Goal: Task Accomplishment & Management: Manage account settings

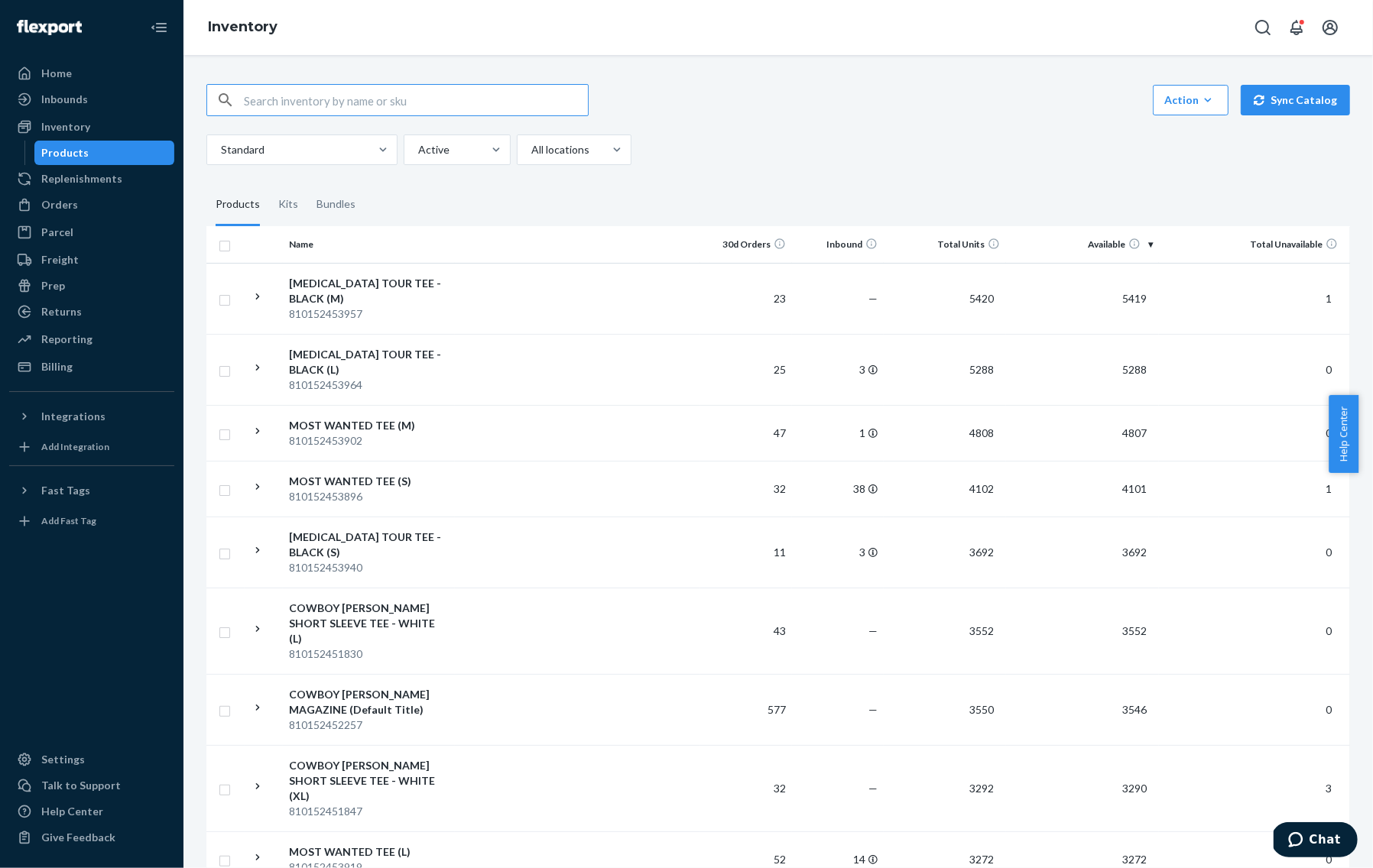
click at [498, 102] on input "text" at bounding box center [416, 100] width 344 height 31
click at [83, 216] on link "Orders" at bounding box center [91, 205] width 165 height 25
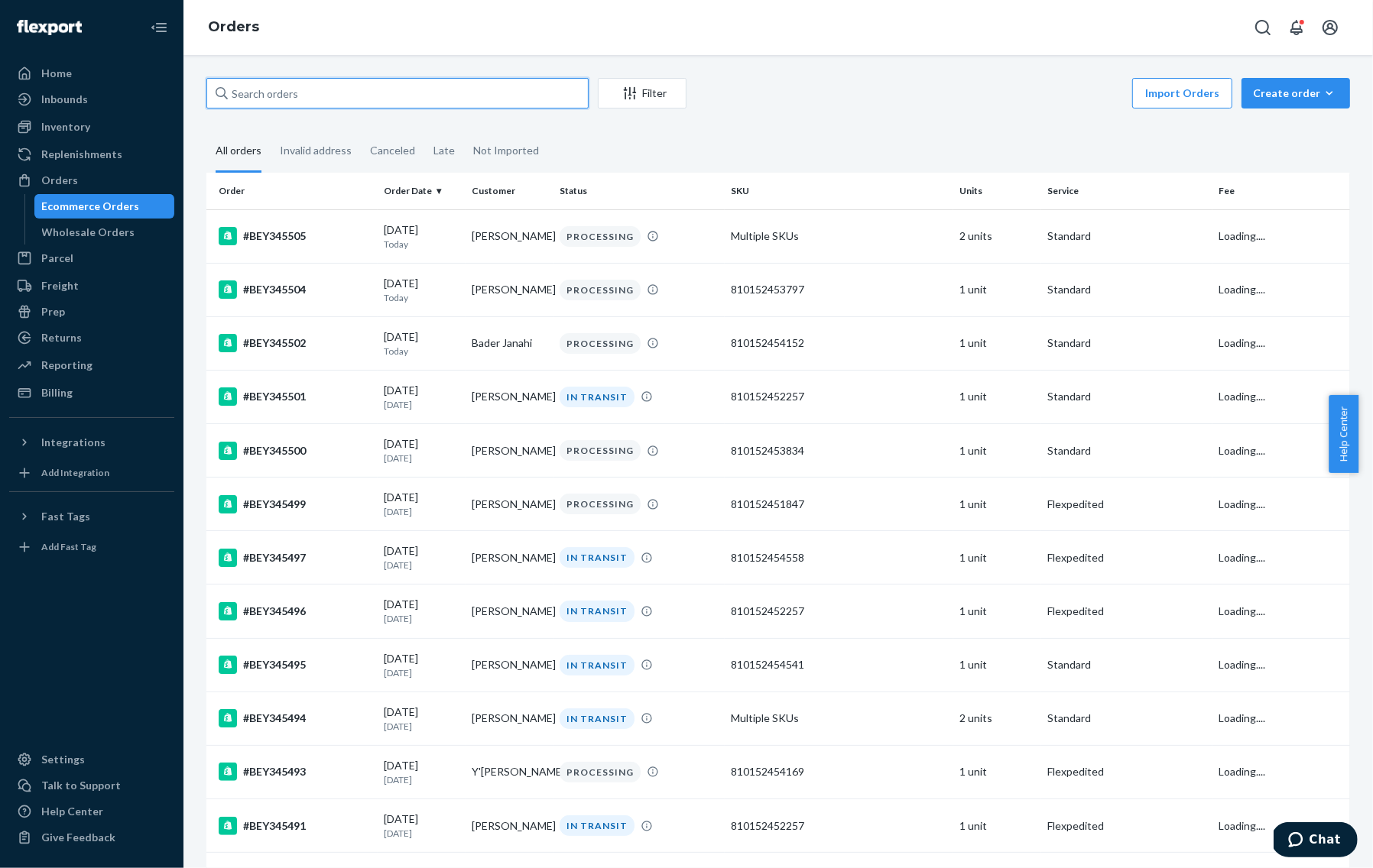
click at [367, 96] on input "text" at bounding box center [398, 94] width 382 height 31
paste input "#BEY345493 Complete"
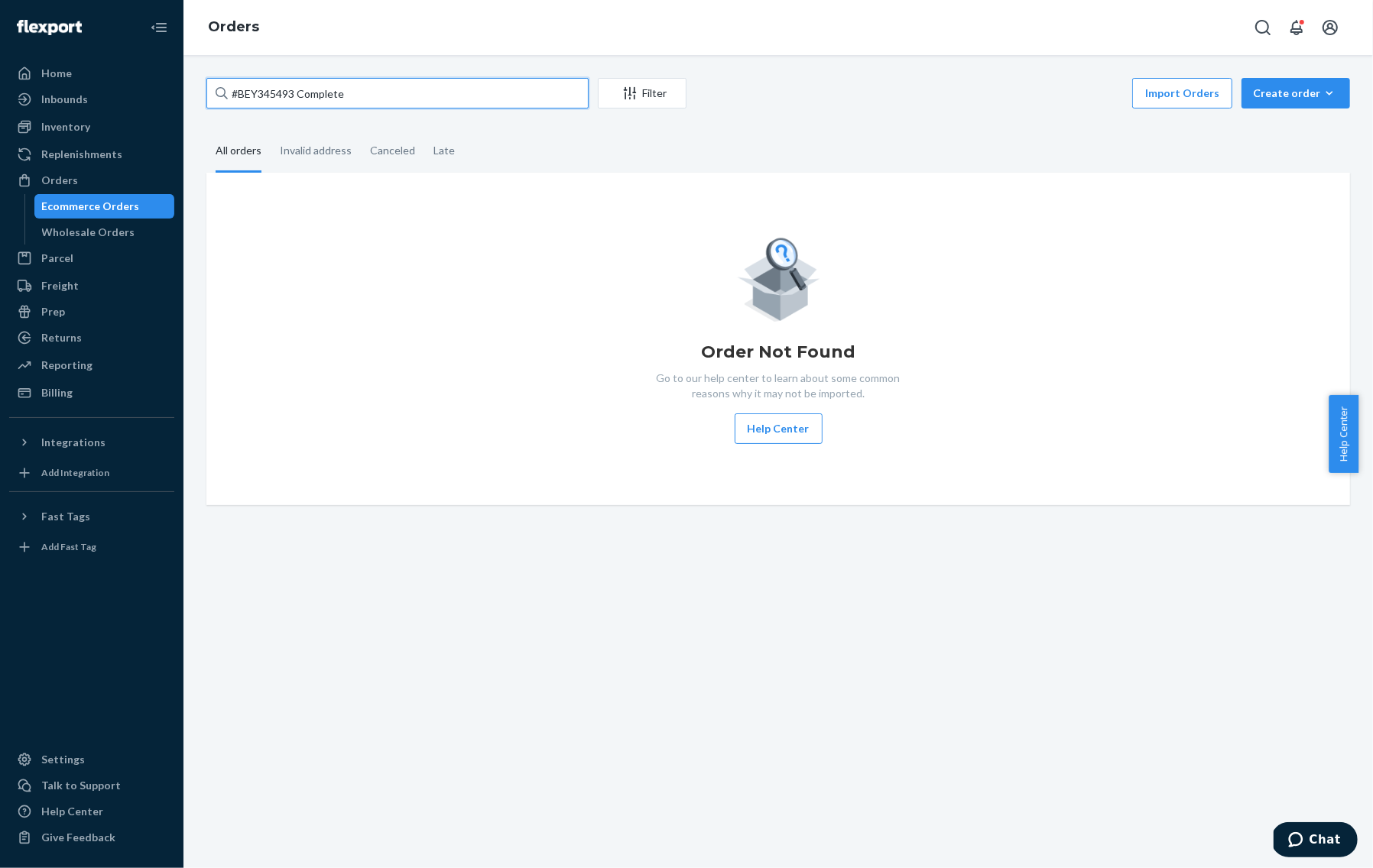
drag, startPoint x: 325, startPoint y: 91, endPoint x: 308, endPoint y: 91, distance: 17.0
click at [308, 91] on input "#BEY345493 Complete" at bounding box center [398, 94] width 382 height 31
click at [294, 94] on input "#BEY345493 Complete" at bounding box center [398, 94] width 382 height 31
drag, startPoint x: 297, startPoint y: 94, endPoint x: 417, endPoint y: 96, distance: 120.0
click at [417, 96] on input "#BEY345493 Complete" at bounding box center [398, 94] width 382 height 31
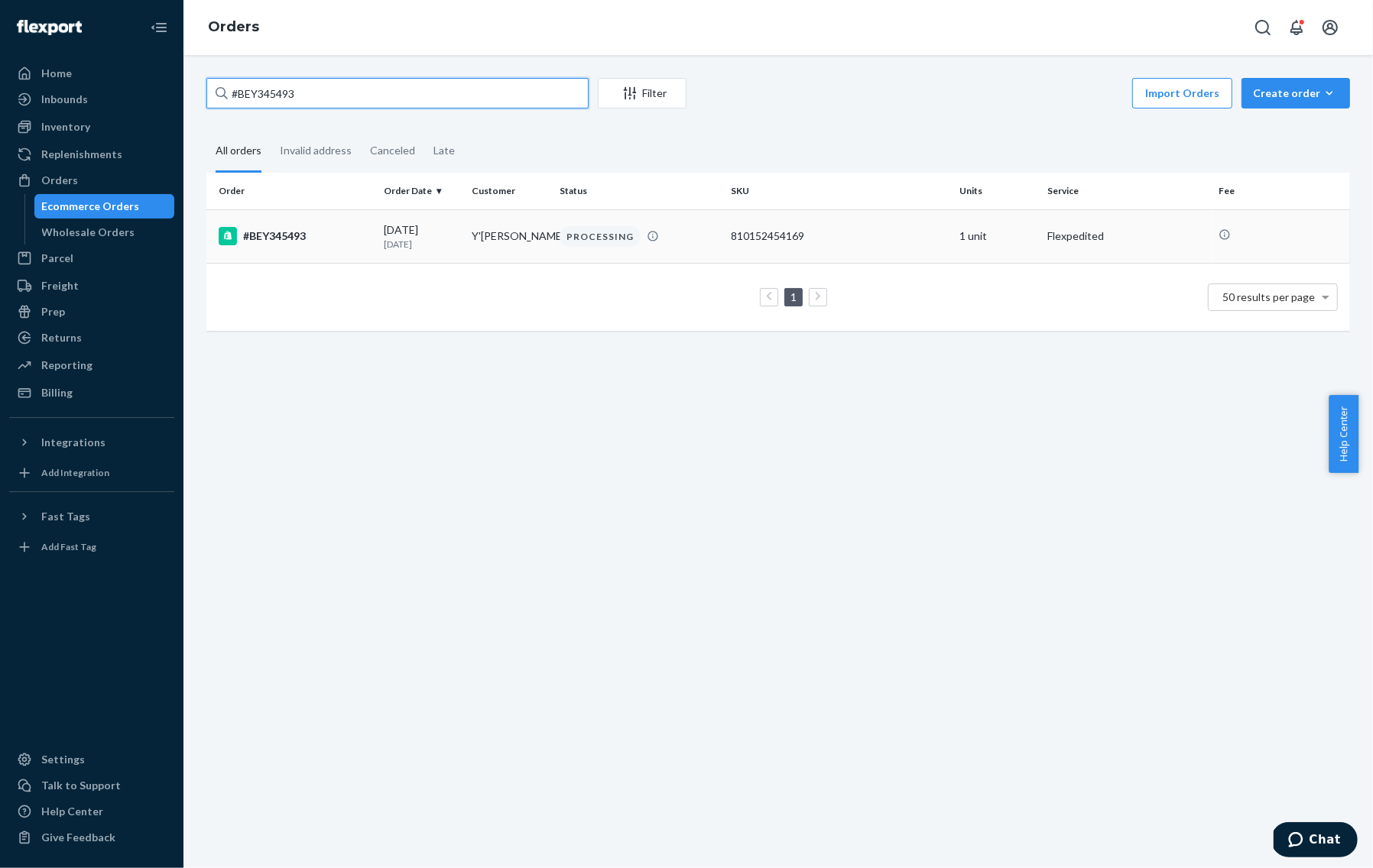
type input "#BEY345493"
click at [286, 224] on td "#BEY345493" at bounding box center [292, 236] width 171 height 54
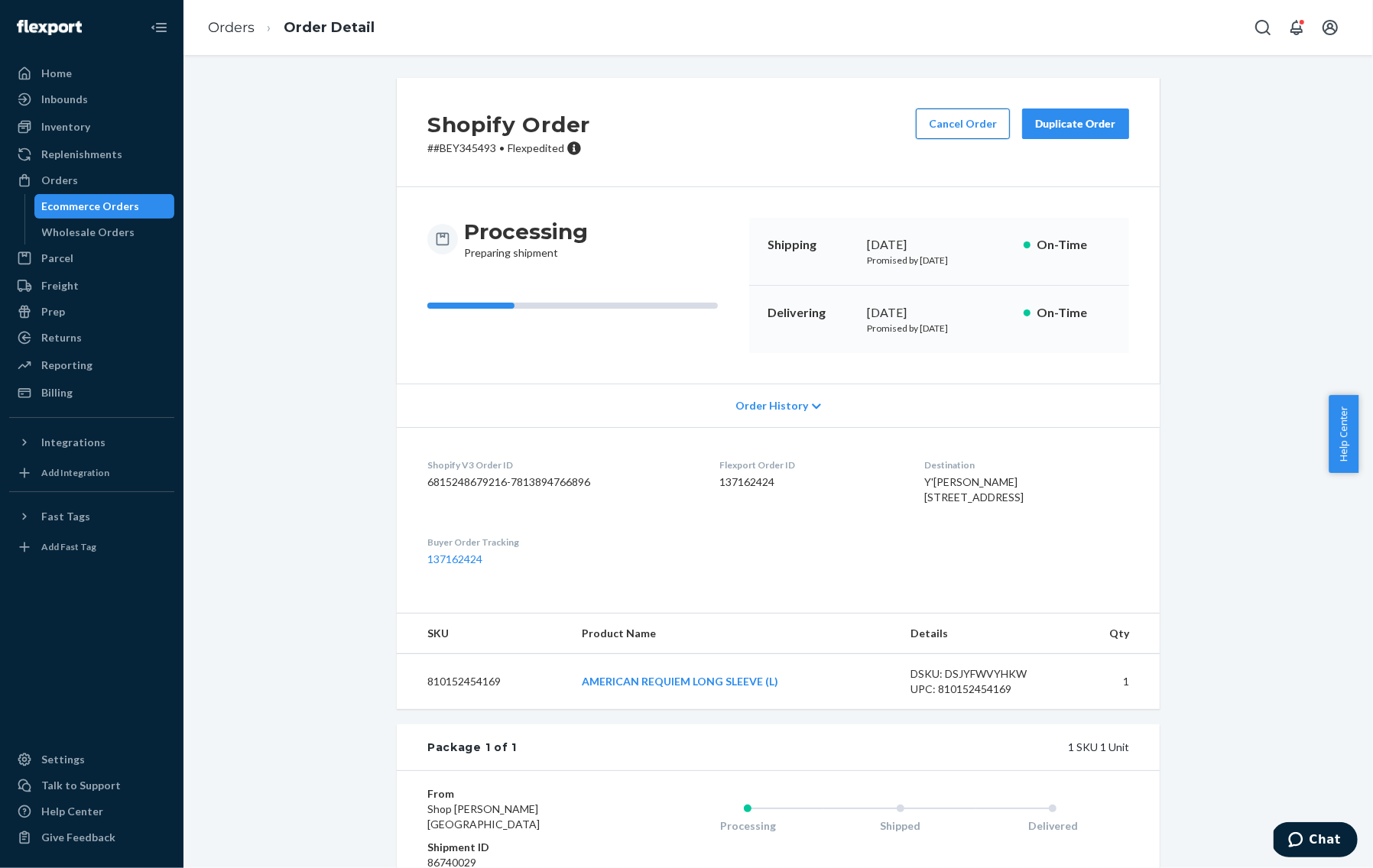
click at [953, 129] on button "Cancel Order" at bounding box center [962, 124] width 94 height 31
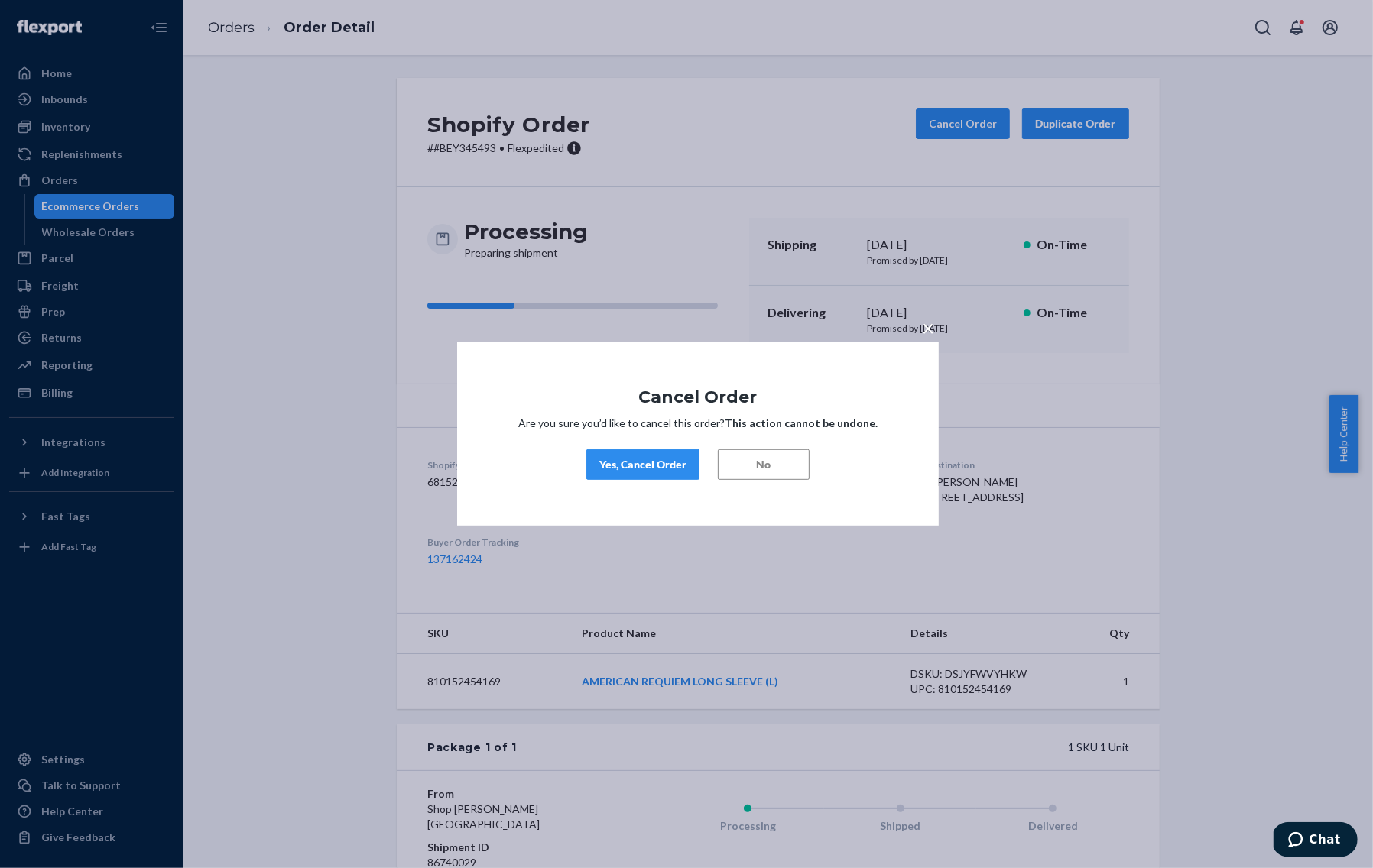
click at [658, 457] on div "Yes, Cancel Order" at bounding box center [642, 464] width 87 height 15
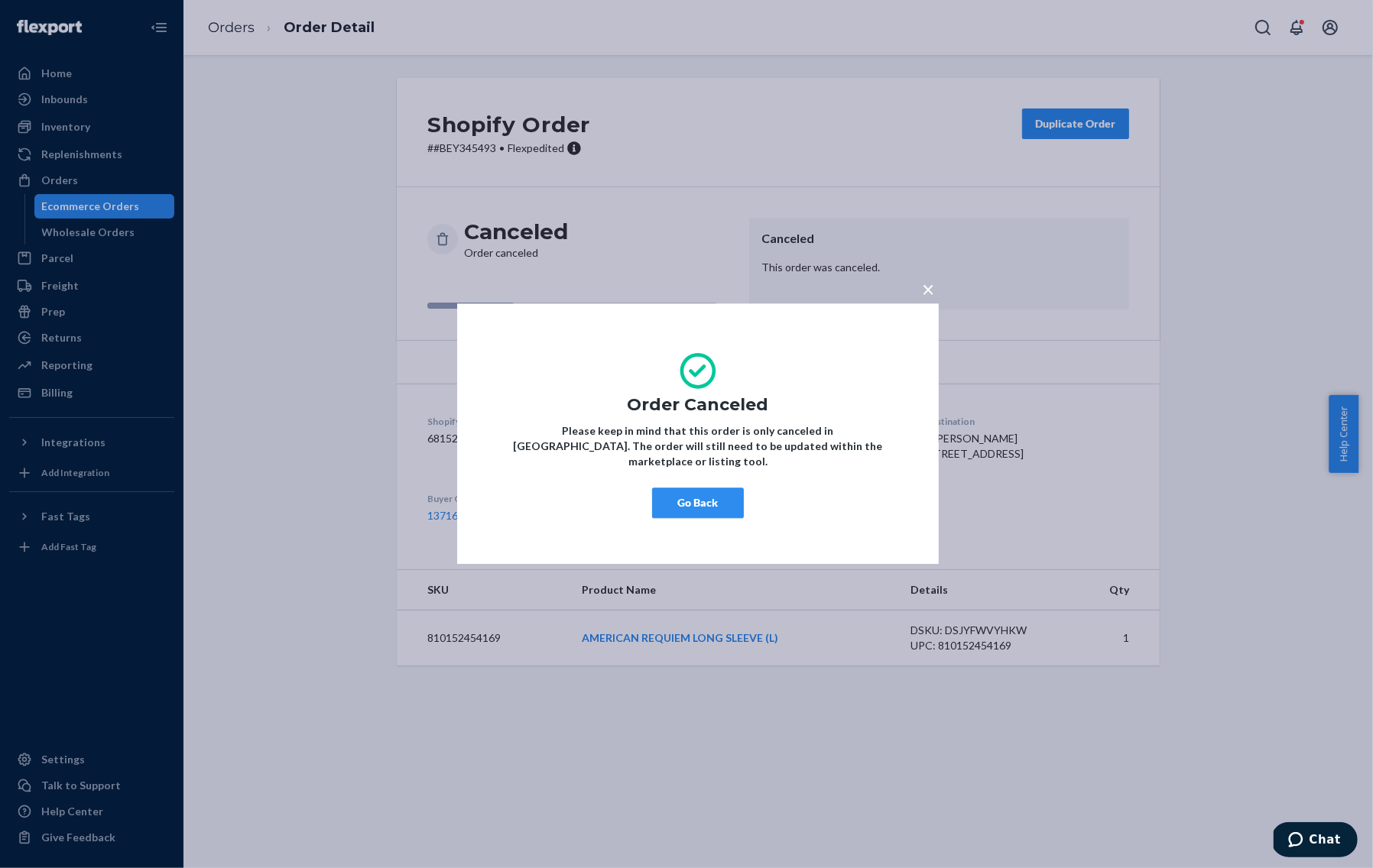
click at [926, 299] on span "×" at bounding box center [928, 289] width 12 height 26
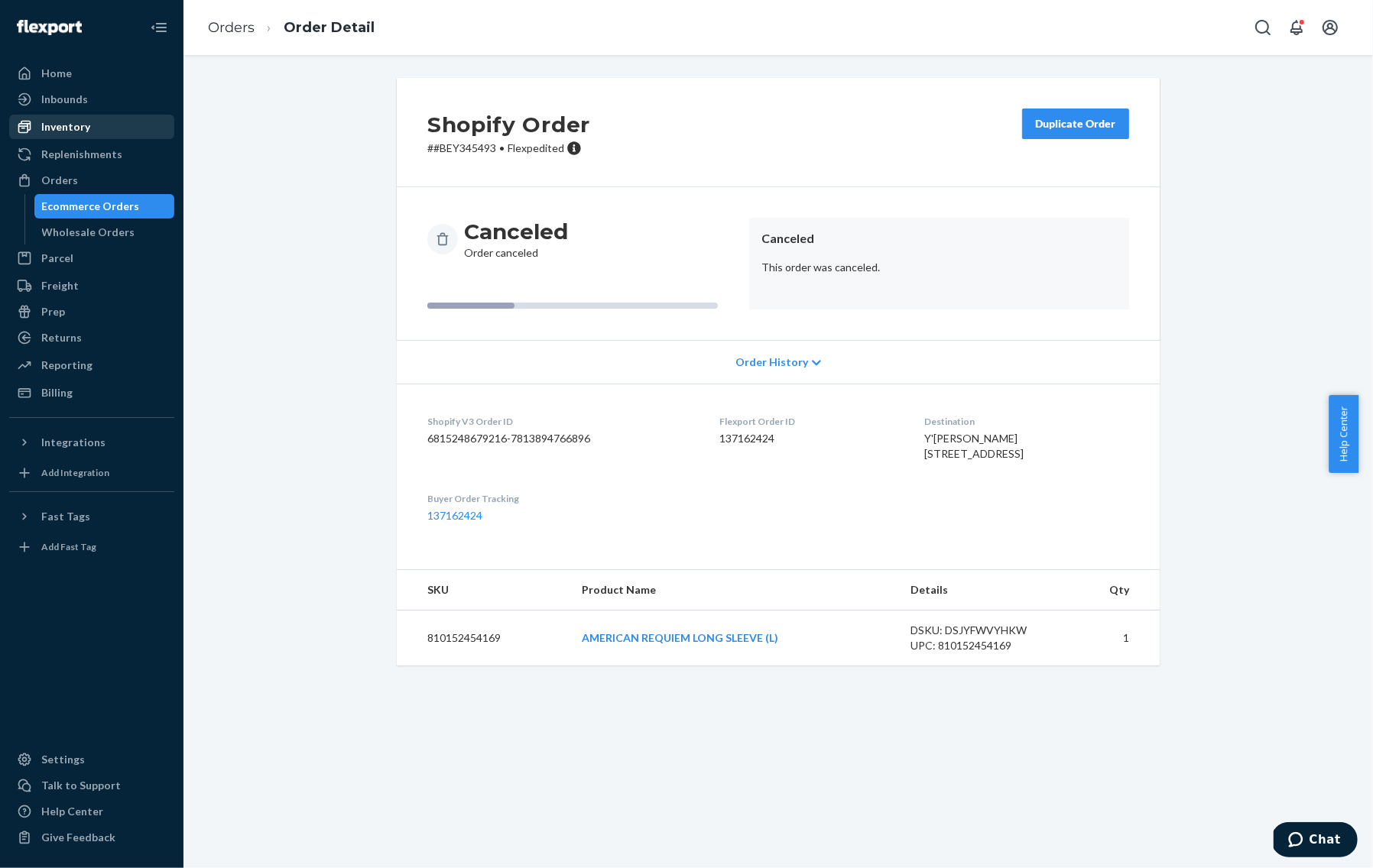
click at [94, 124] on div "Inventory" at bounding box center [91, 127] width 162 height 21
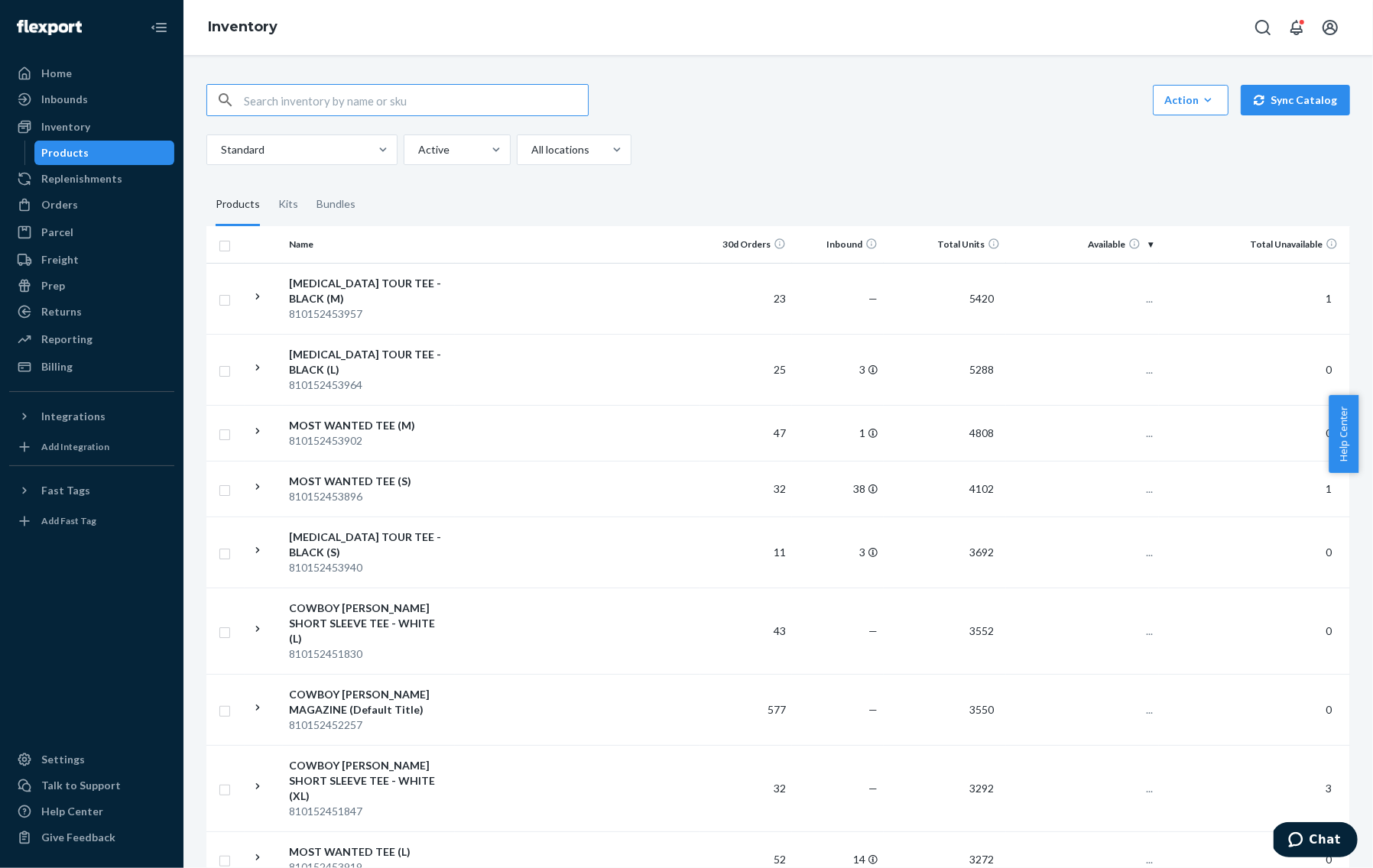
click at [435, 94] on input "text" at bounding box center [416, 100] width 344 height 31
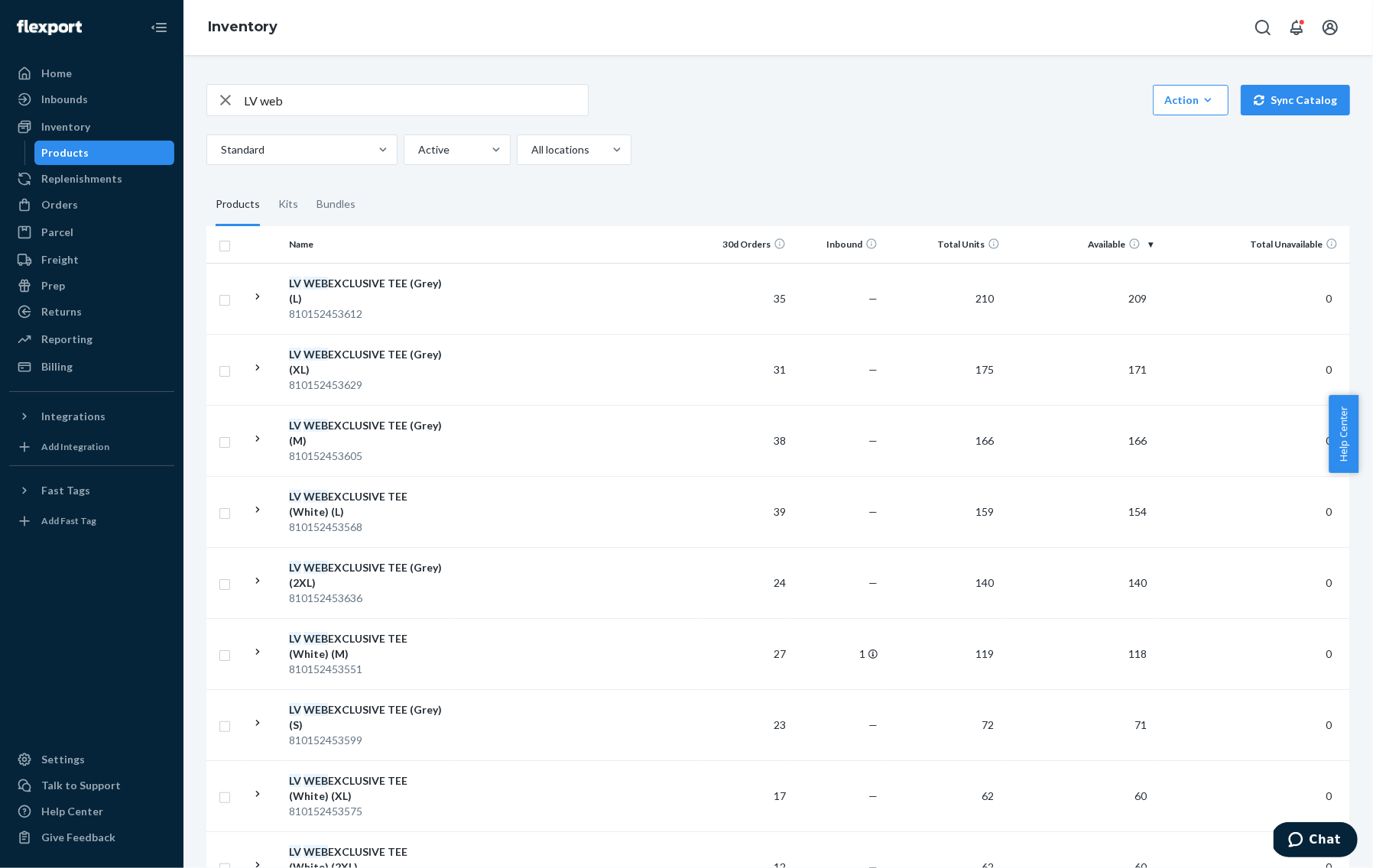
click at [373, 112] on input "LV web" at bounding box center [416, 100] width 344 height 31
click at [372, 111] on input "LV web" at bounding box center [416, 100] width 344 height 31
click at [389, 89] on input "LV web" at bounding box center [416, 100] width 344 height 31
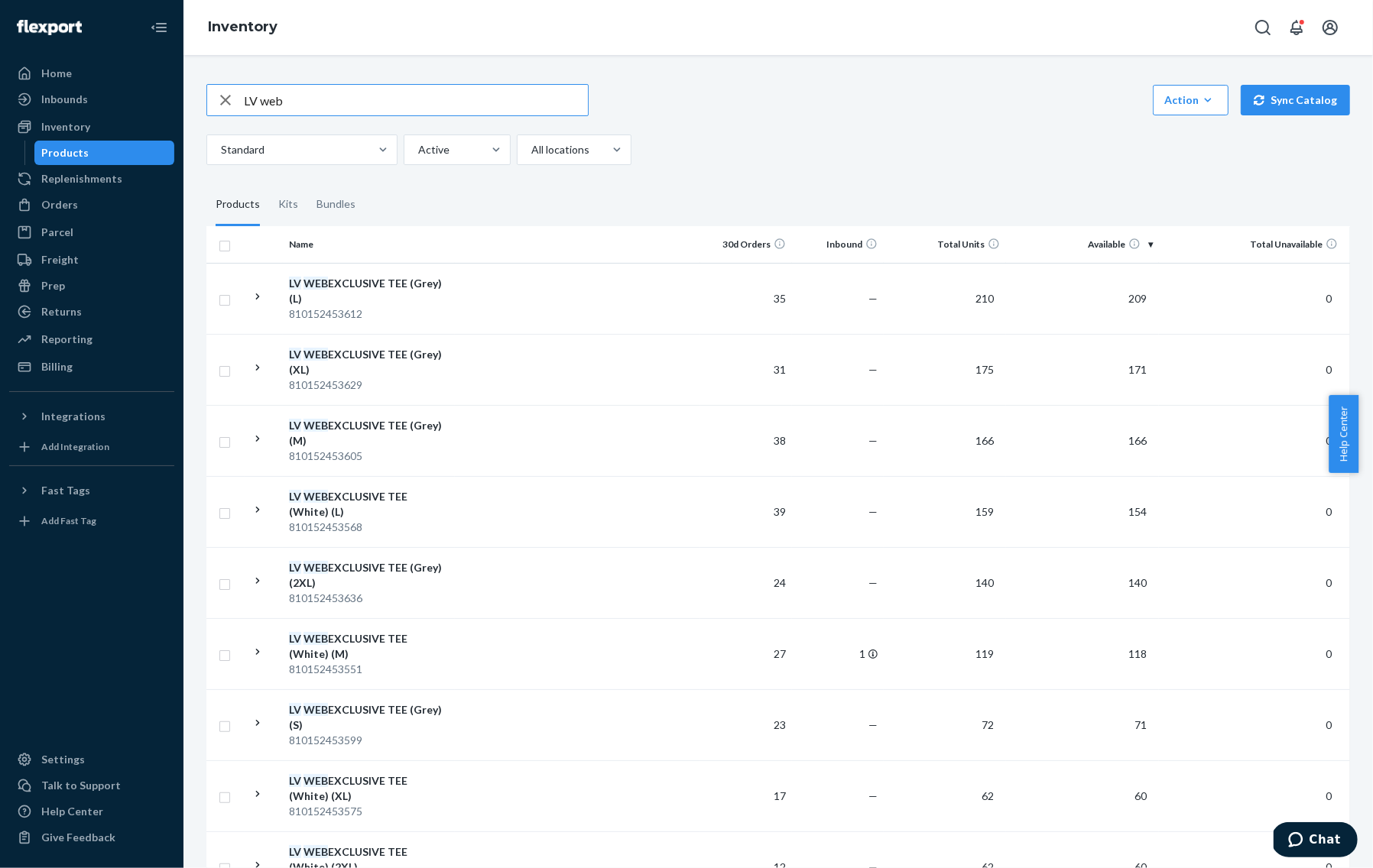
paste input "005OQ-0001-29"
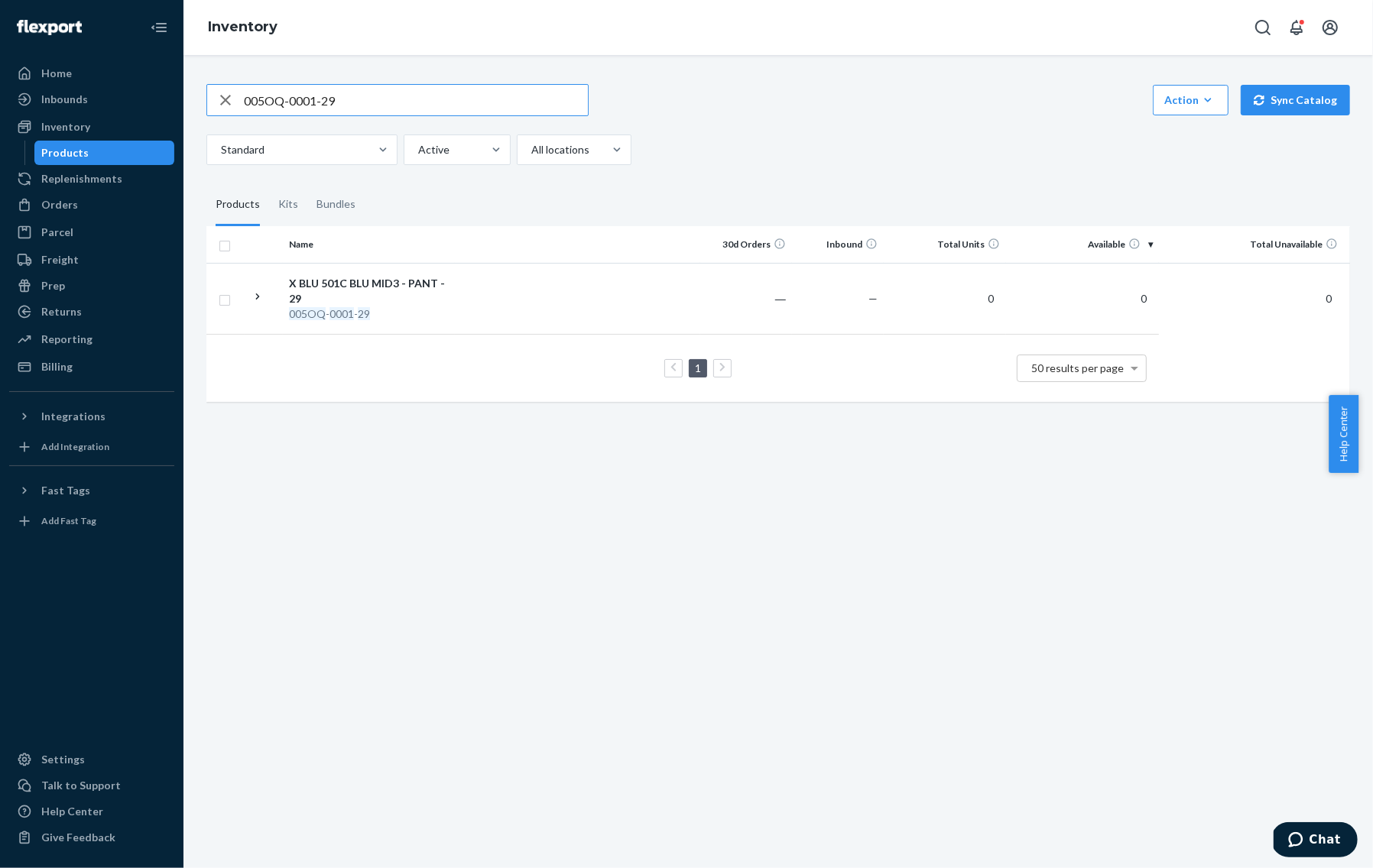
click at [504, 110] on input "005OQ-0001-29" at bounding box center [416, 100] width 344 height 31
click at [502, 105] on input "005OQ-0001-29" at bounding box center [416, 100] width 344 height 31
paste input "4AU-0001-XXS"
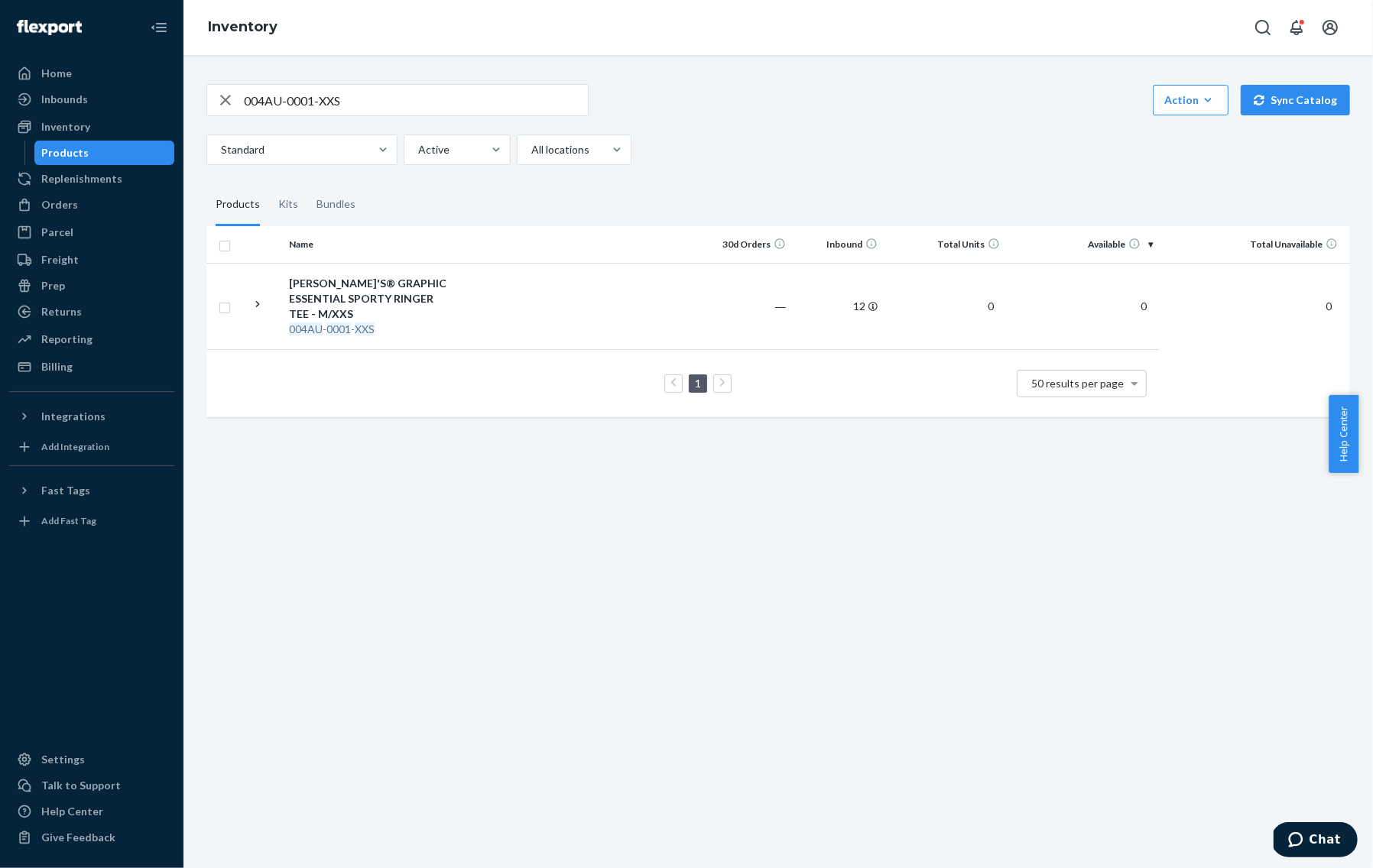
click at [344, 87] on input "004AU-0001-XXS" at bounding box center [416, 100] width 344 height 31
click at [343, 91] on input "004AU-0001-XXS" at bounding box center [416, 100] width 344 height 31
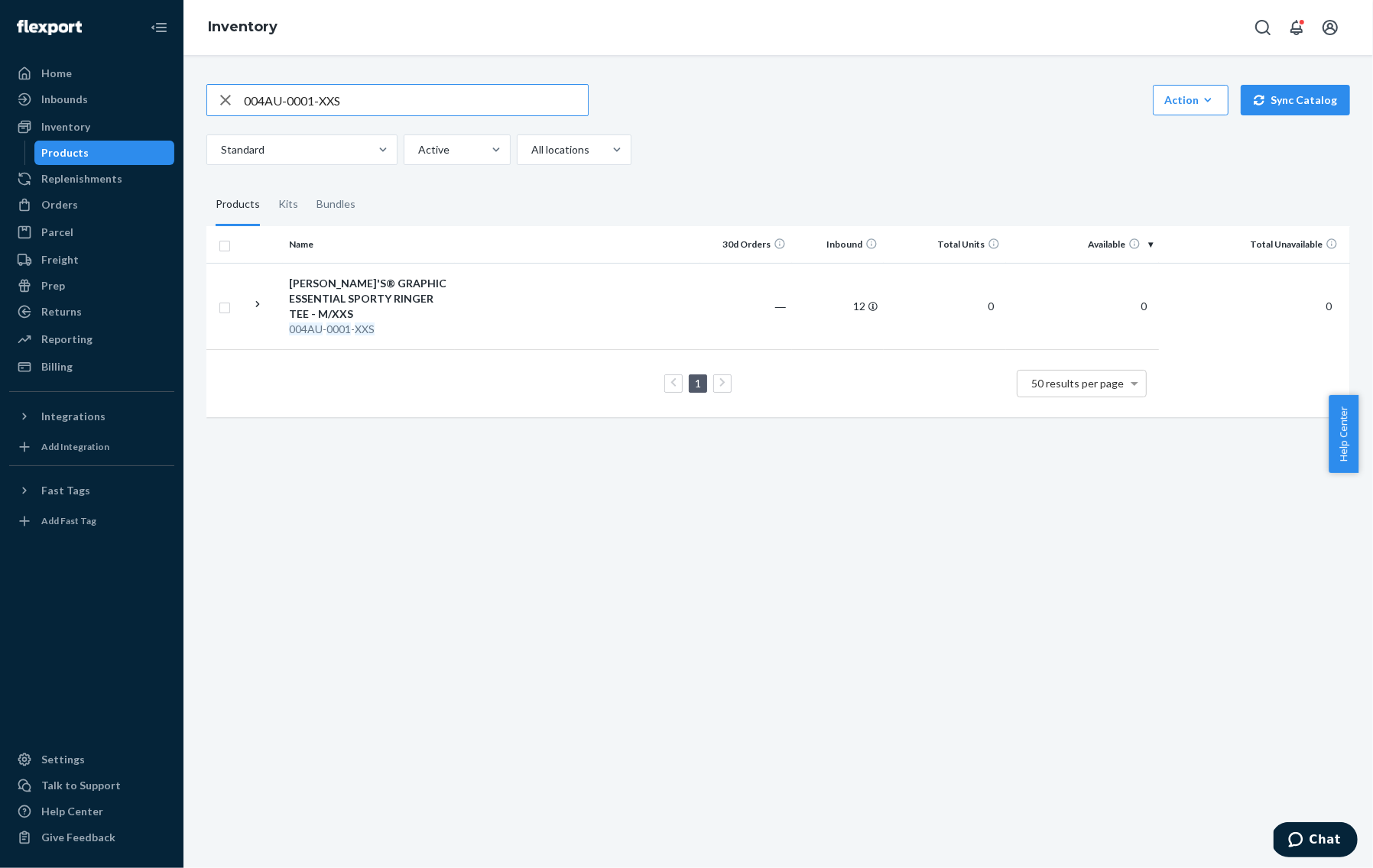
paste input "1QY-0006"
click at [405, 90] on input "001QY-0006-XXS" at bounding box center [416, 100] width 344 height 31
click at [404, 90] on input "001QY-0006-XXS" at bounding box center [416, 100] width 344 height 31
paste input "#BEY247824"
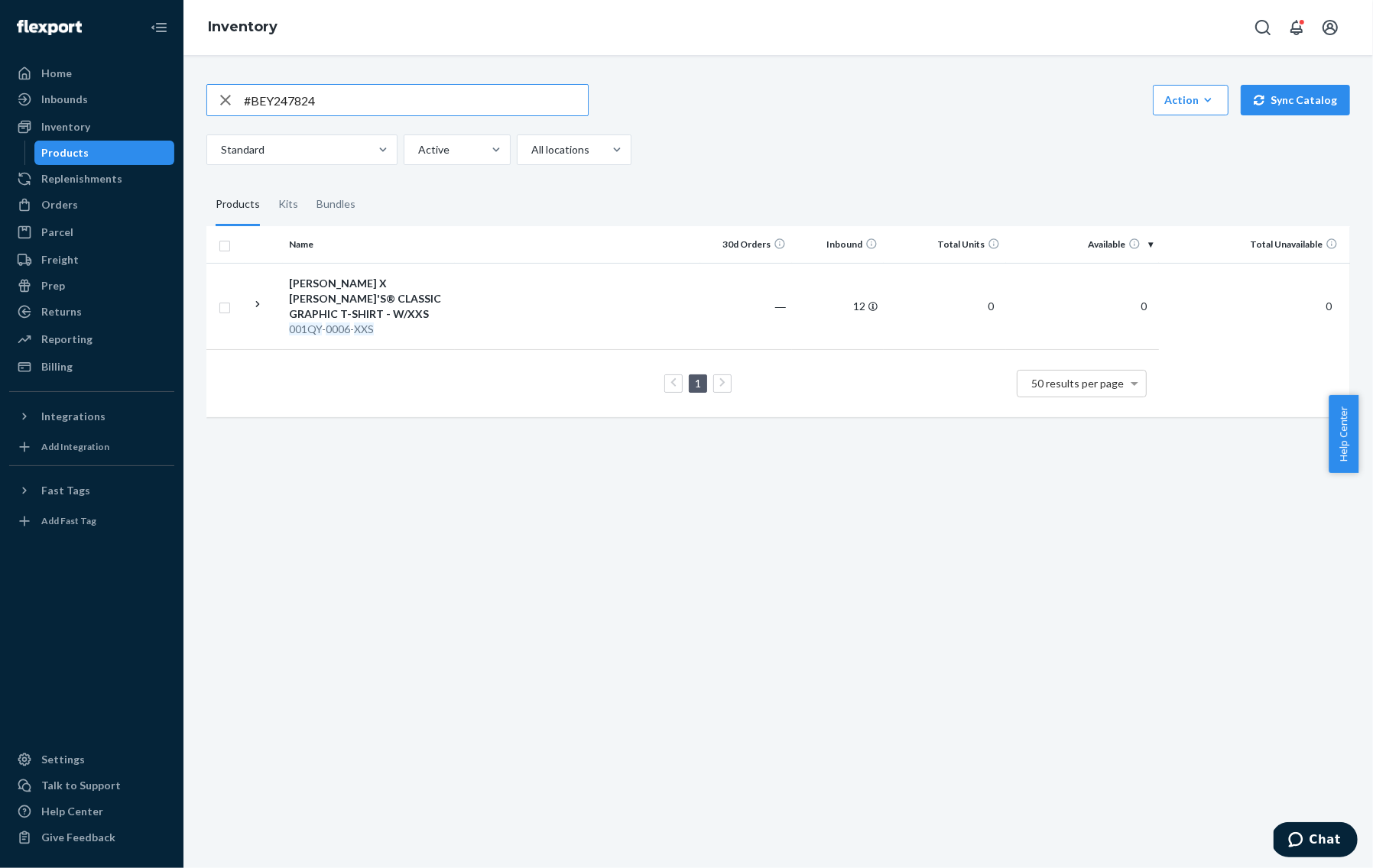
click at [510, 92] on input "#BEY247824" at bounding box center [416, 100] width 344 height 31
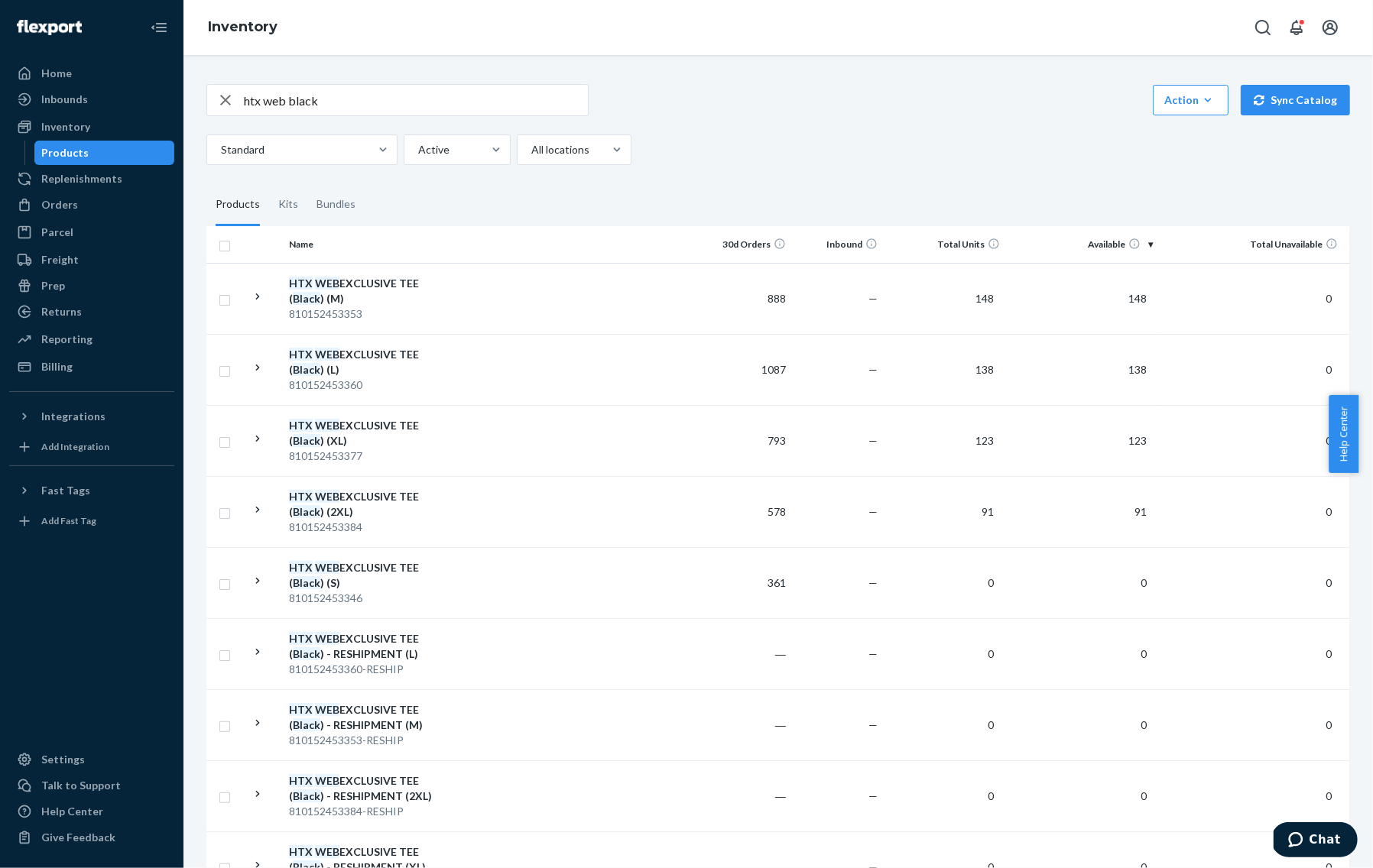
click at [371, 111] on input "htx web black" at bounding box center [416, 100] width 344 height 31
click at [369, 107] on input "htx web black" at bounding box center [416, 100] width 344 height 31
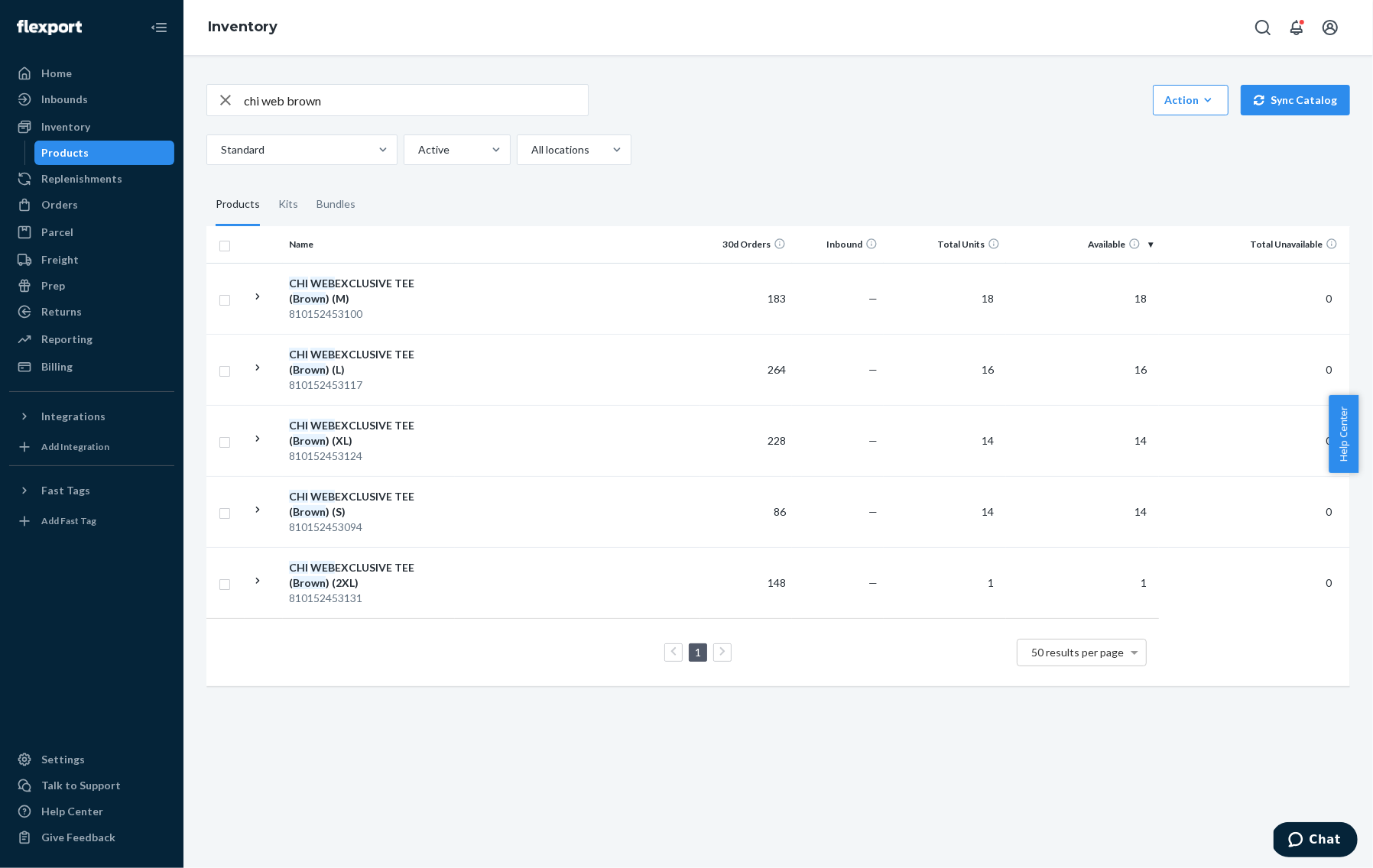
click at [421, 97] on input "chi web brown" at bounding box center [416, 100] width 344 height 31
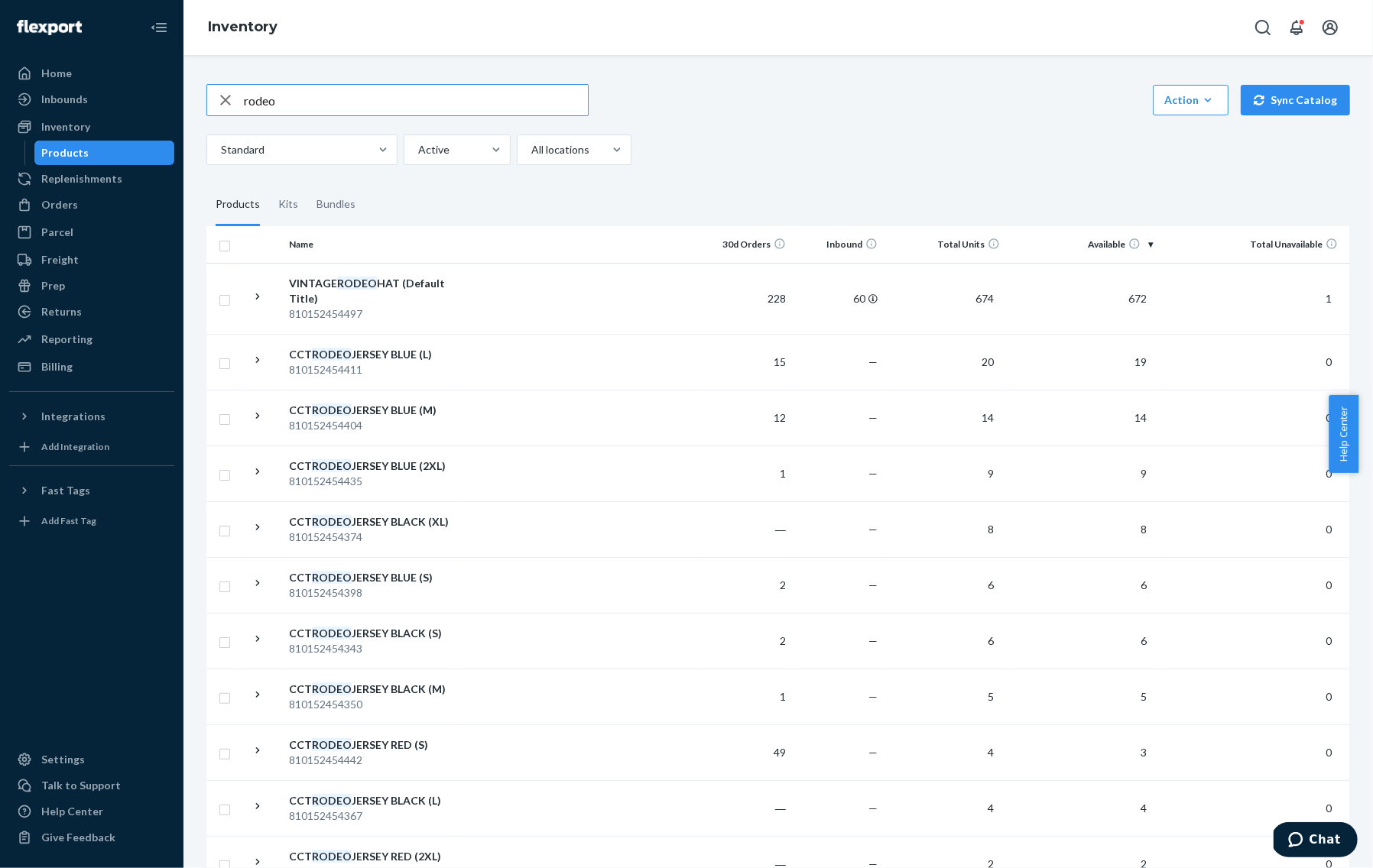
click at [390, 90] on input "rodeo" at bounding box center [416, 100] width 344 height 31
click at [389, 94] on input "rodeo" at bounding box center [416, 100] width 344 height 31
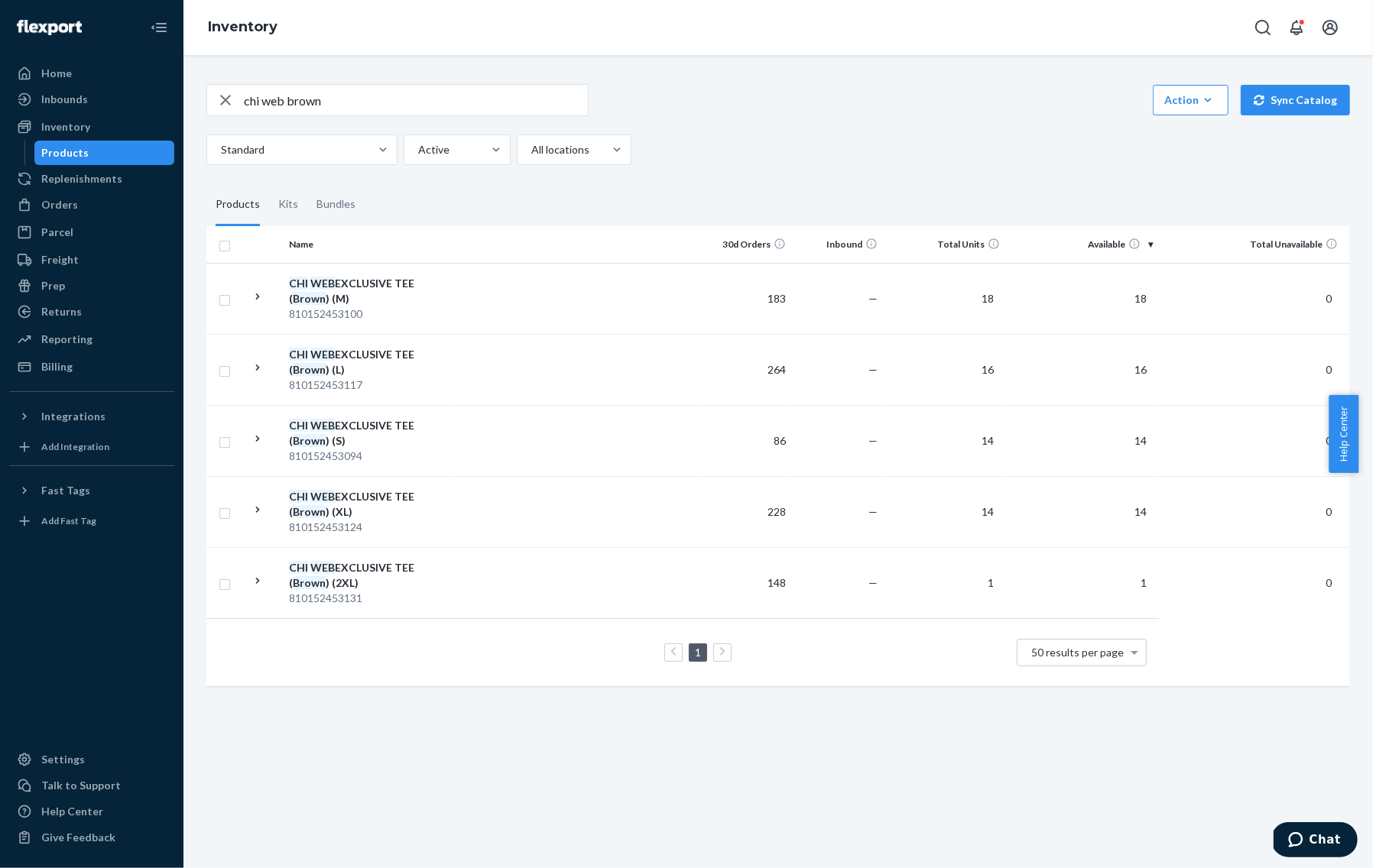
click at [351, 94] on input "chi web brown" at bounding box center [416, 100] width 344 height 31
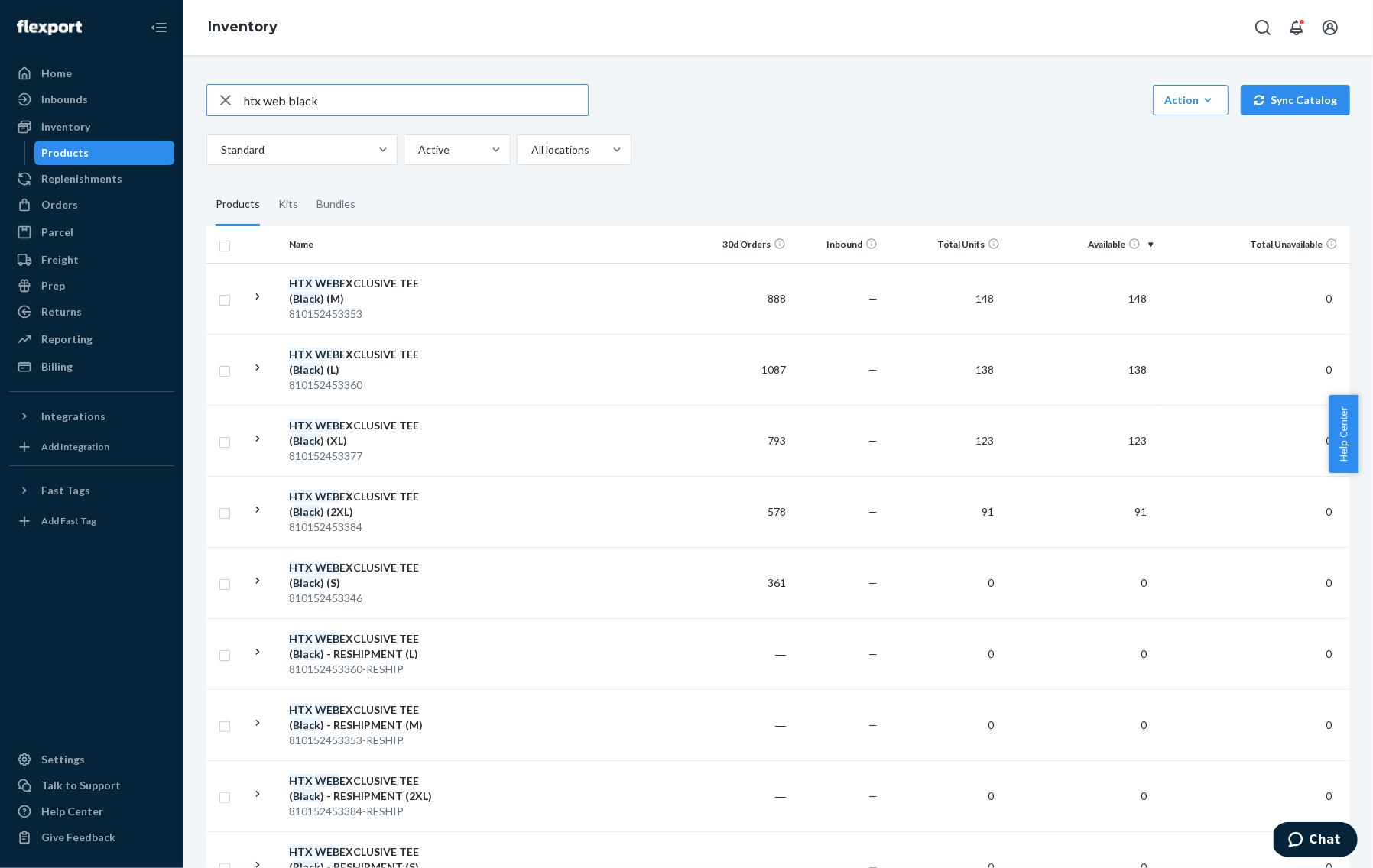
click at [369, 85] on input "htx web black" at bounding box center [416, 100] width 344 height 31
click at [359, 113] on input "htx web black" at bounding box center [416, 100] width 344 height 31
click at [360, 103] on input "htx web black" at bounding box center [416, 100] width 344 height 31
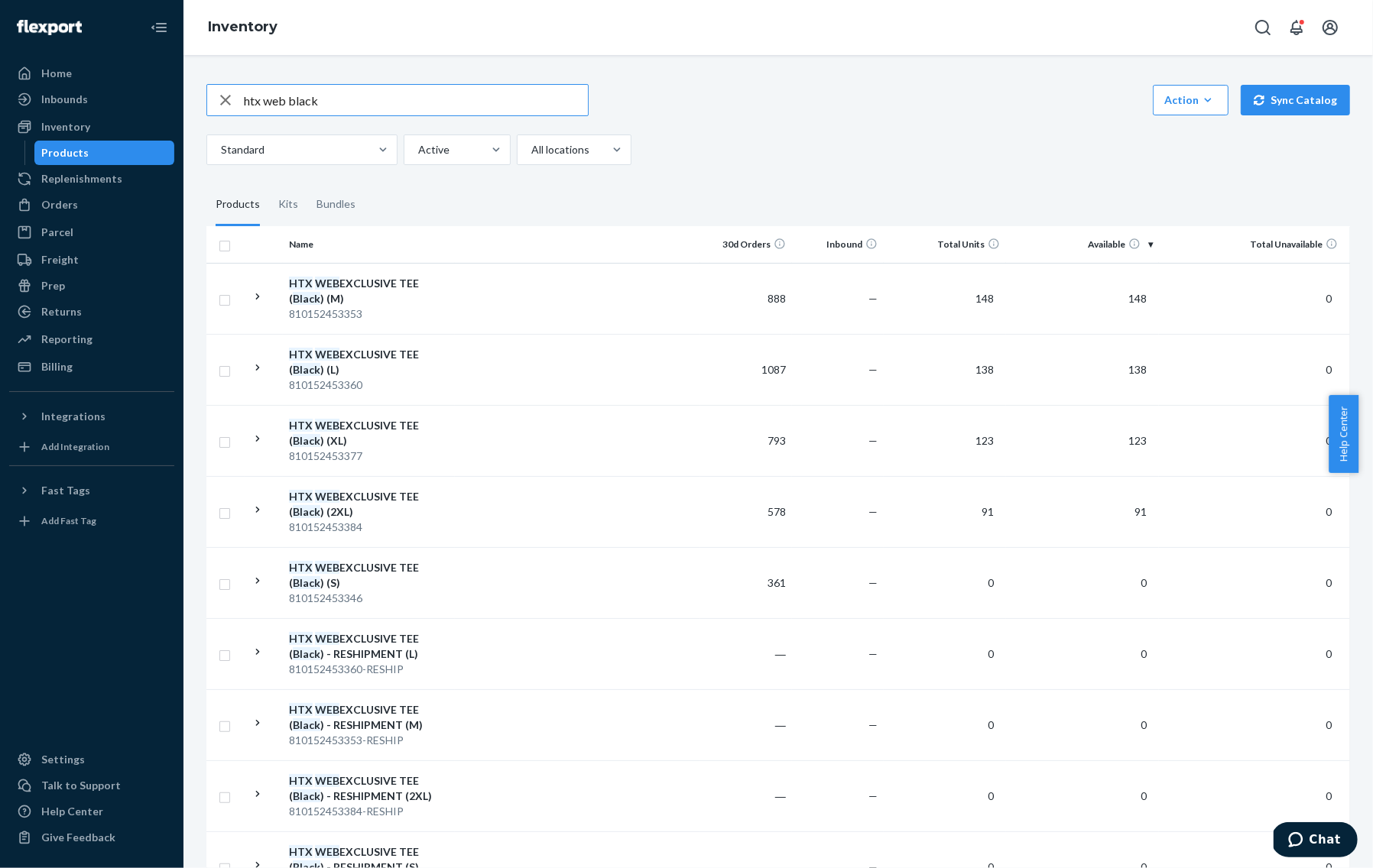
click at [360, 103] on input "htx web black" at bounding box center [416, 100] width 344 height 31
paste input "810152454480"
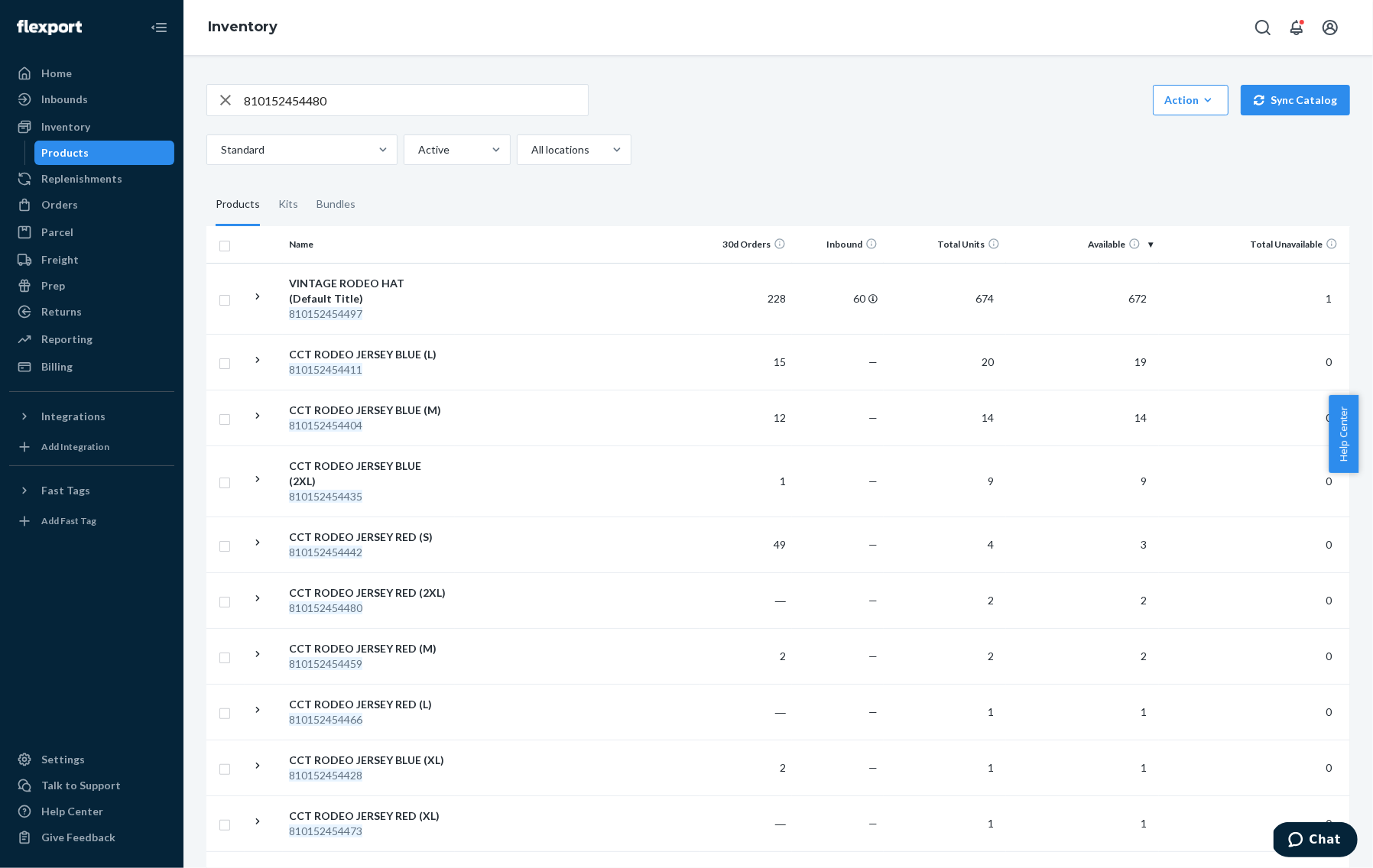
click at [416, 97] on input "810152454480" at bounding box center [416, 100] width 344 height 31
paste input "35"
type input "810152454350"
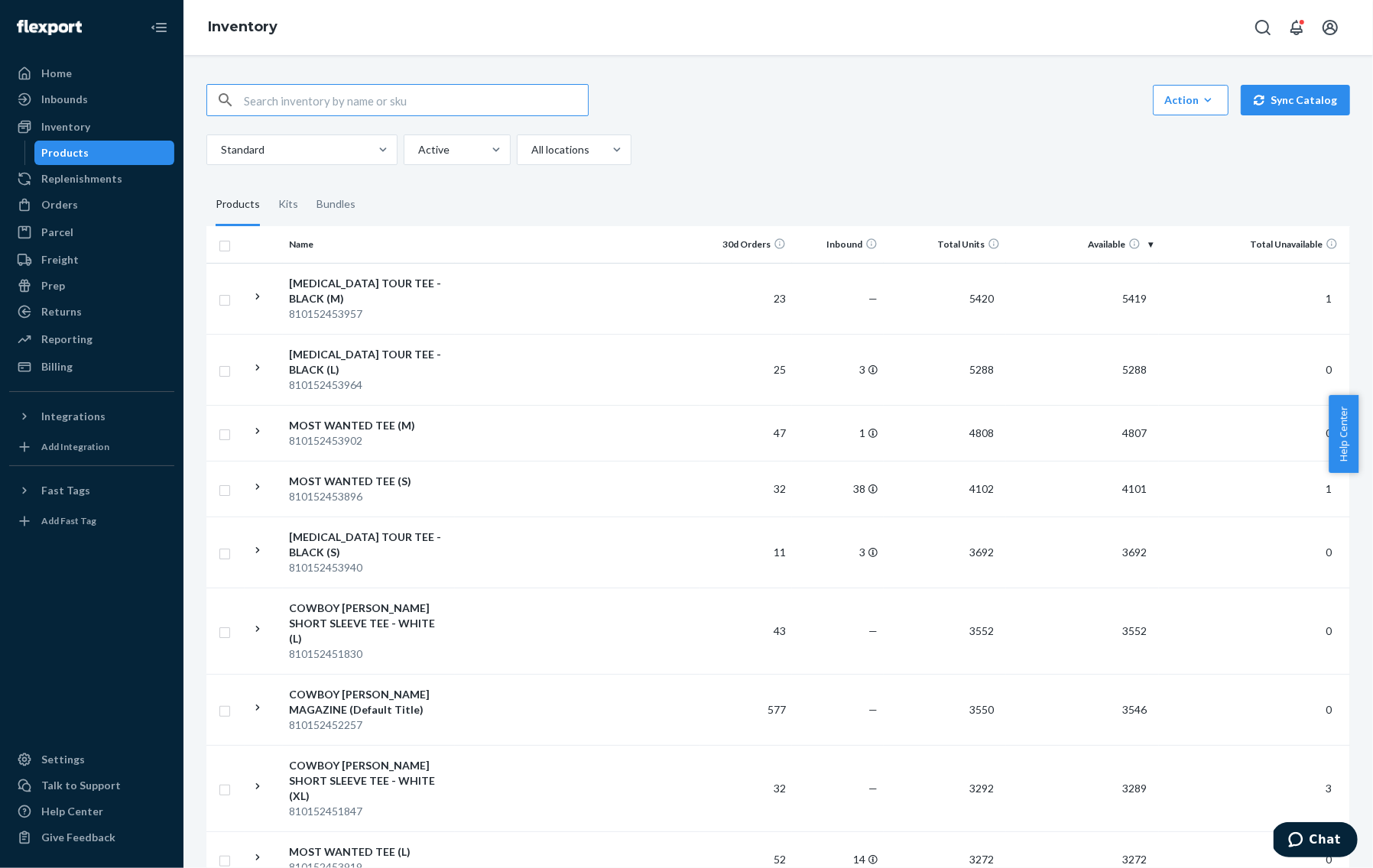
click at [317, 109] on input "text" at bounding box center [416, 100] width 344 height 31
type input "rodeo jersey black"
